Goal: Find specific page/section: Find specific page/section

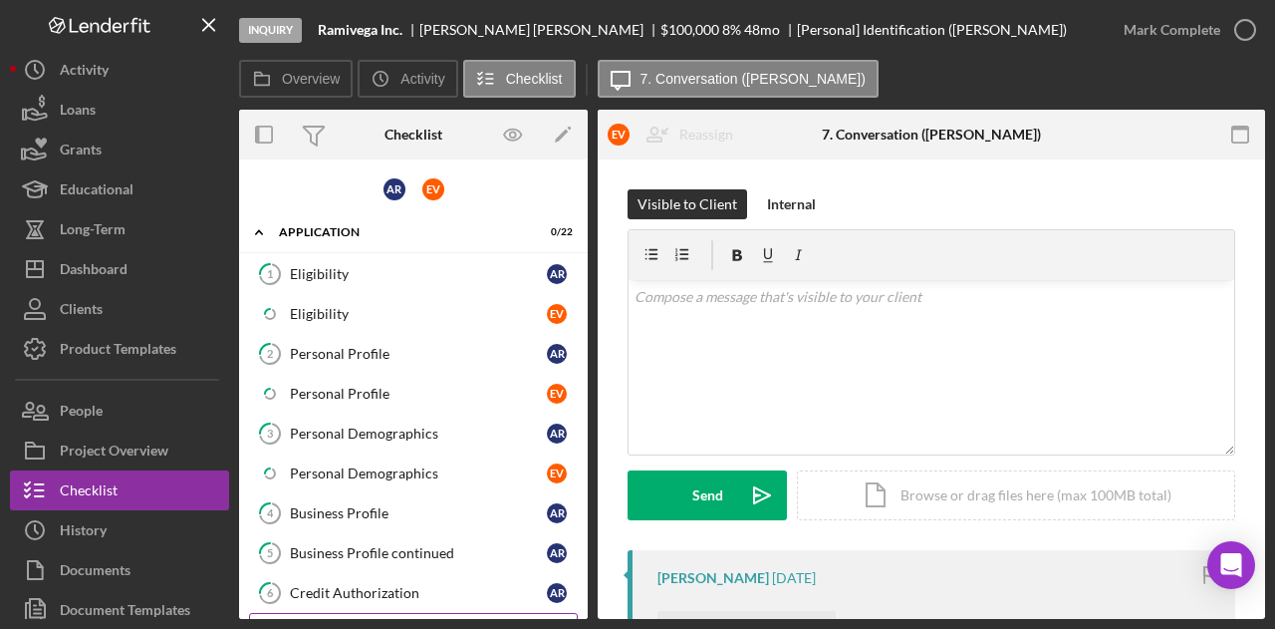
scroll to position [315, 0]
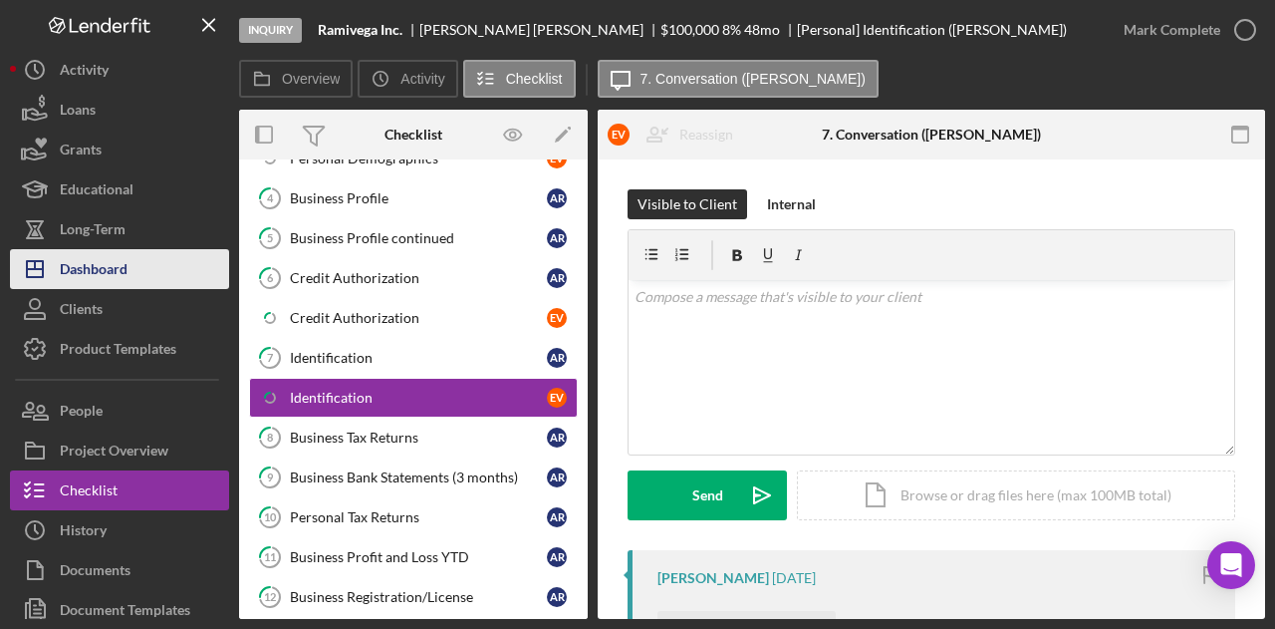
click at [112, 269] on div "Dashboard" at bounding box center [94, 271] width 68 height 45
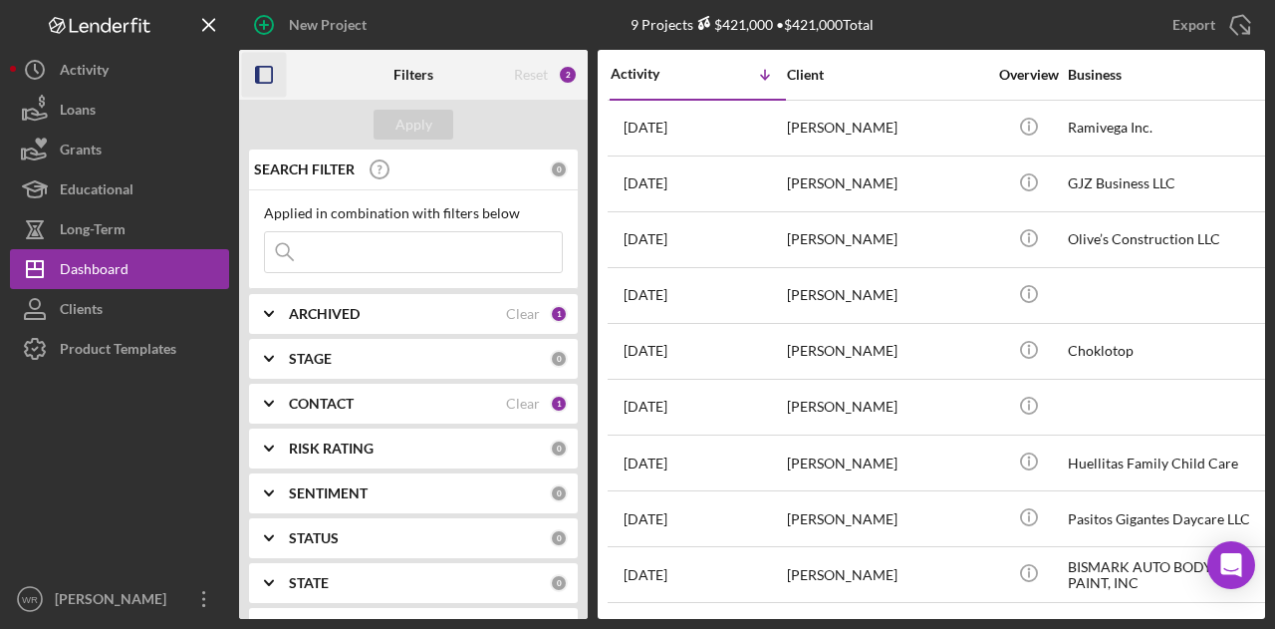
click at [267, 68] on icon "button" at bounding box center [264, 75] width 45 height 45
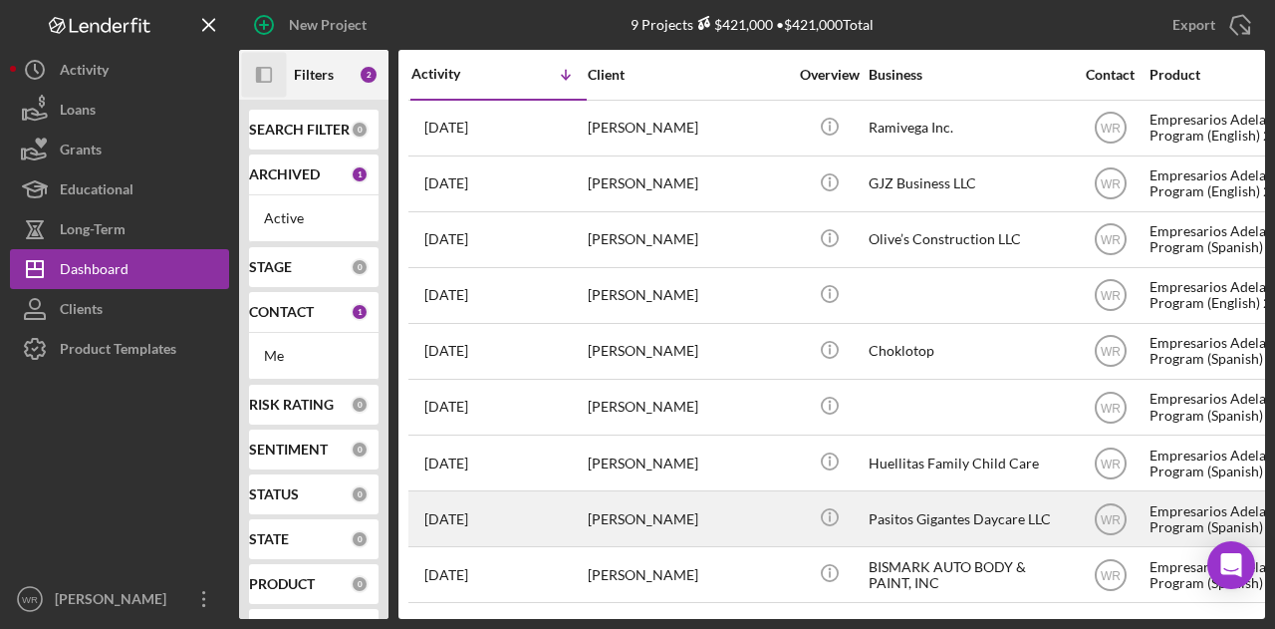
scroll to position [3, 0]
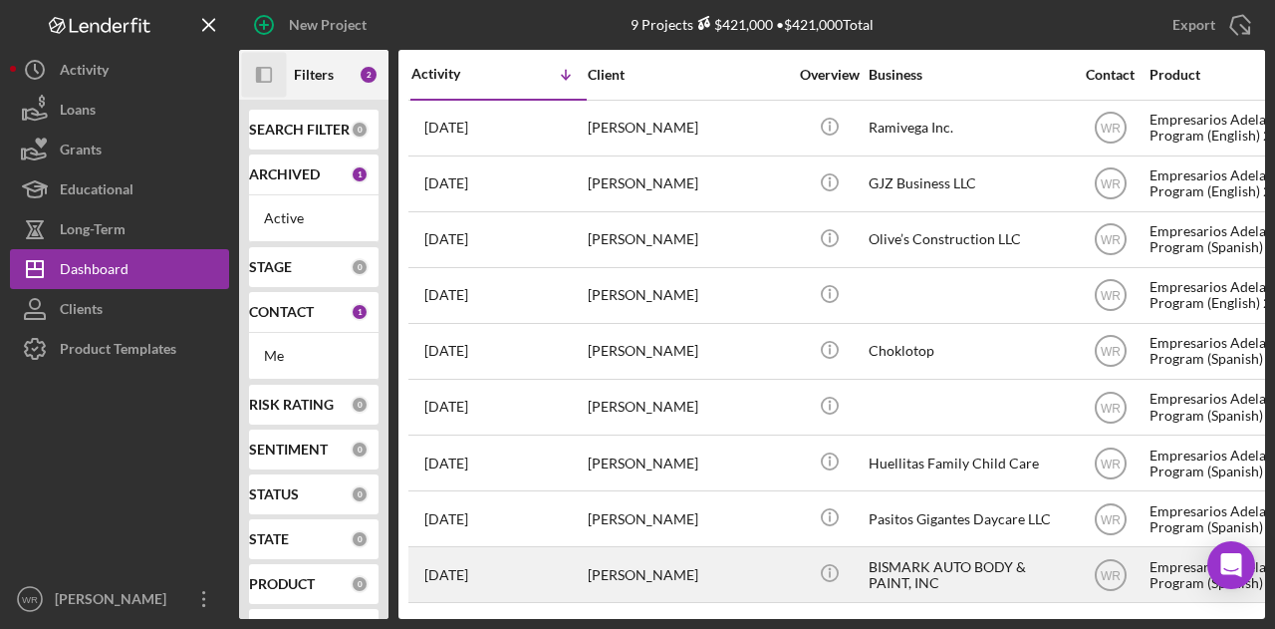
click at [607, 581] on div "[PERSON_NAME]" at bounding box center [687, 574] width 199 height 53
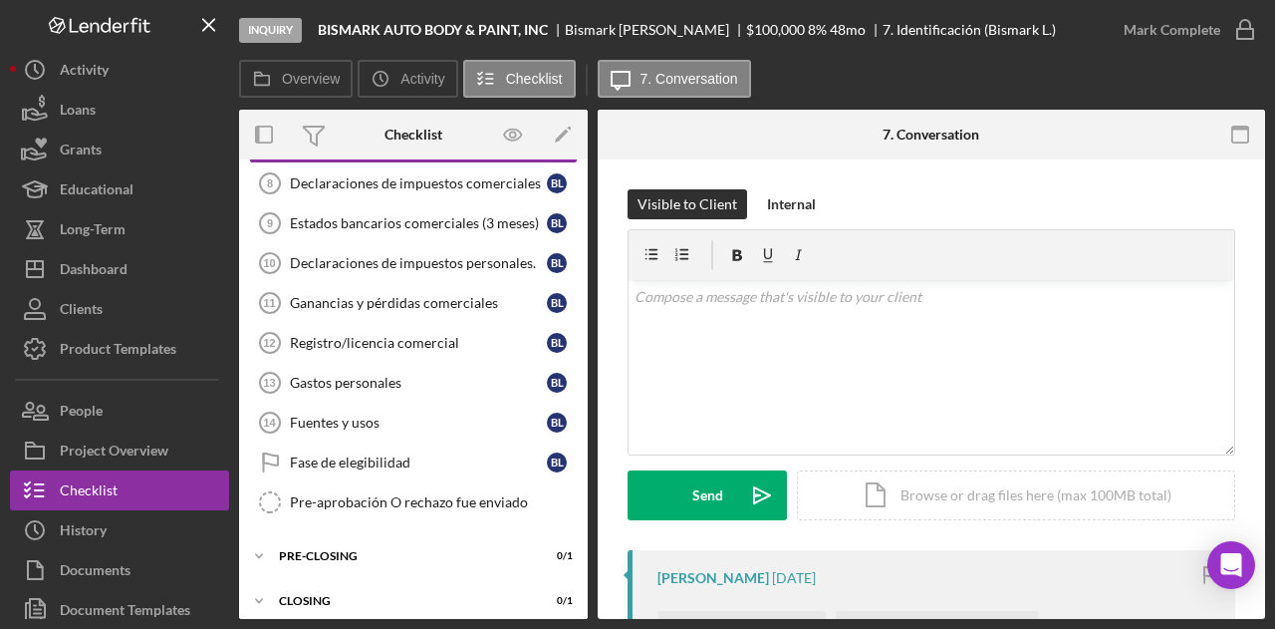
scroll to position [327, 0]
